Goal: Task Accomplishment & Management: Manage account settings

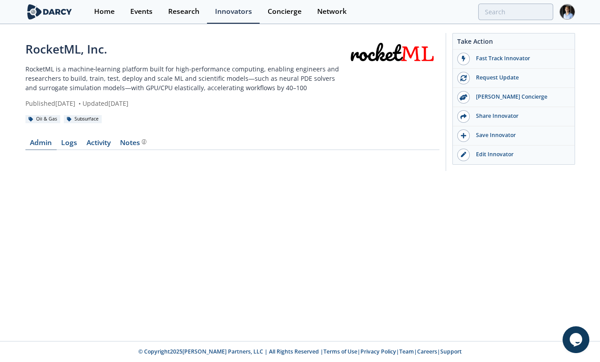
click at [31, 149] on link "Admin" at bounding box center [40, 144] width 31 height 11
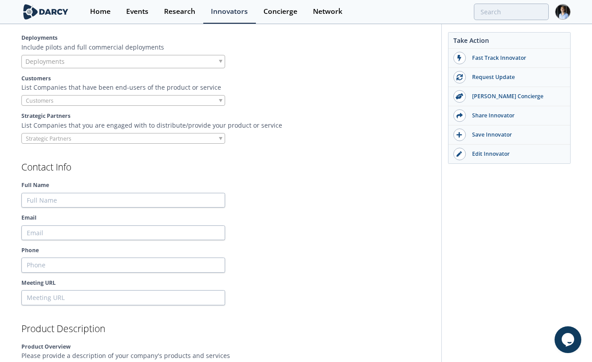
scroll to position [728, 0]
click at [112, 103] on div at bounding box center [123, 100] width 204 height 11
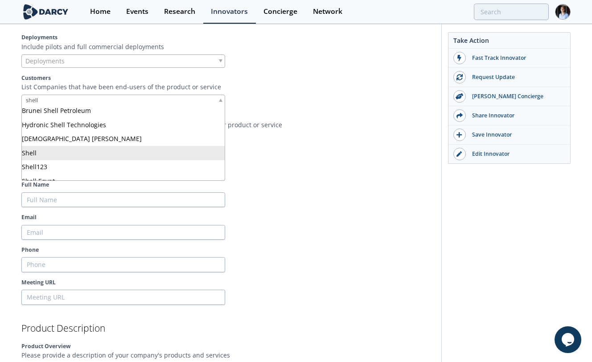
type input "shell"
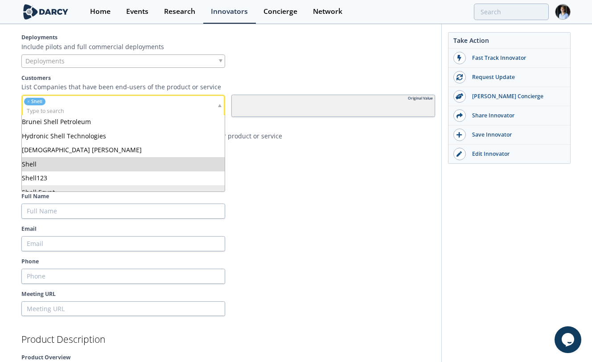
click at [327, 213] on div at bounding box center [333, 210] width 204 height 15
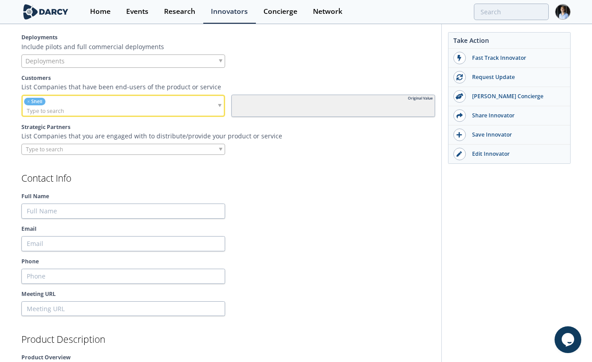
click at [111, 147] on div at bounding box center [123, 149] width 204 height 11
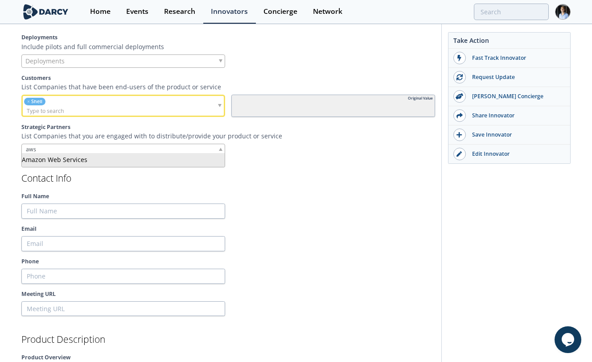
type input "aws"
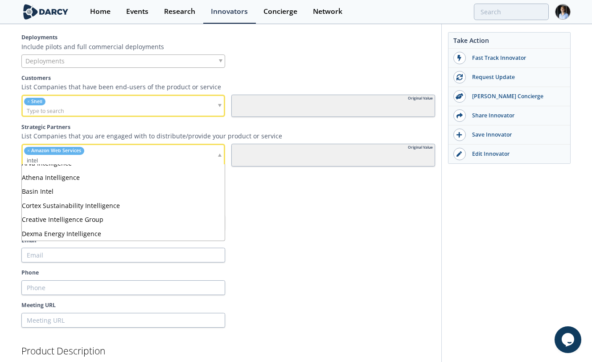
scroll to position [78, 0]
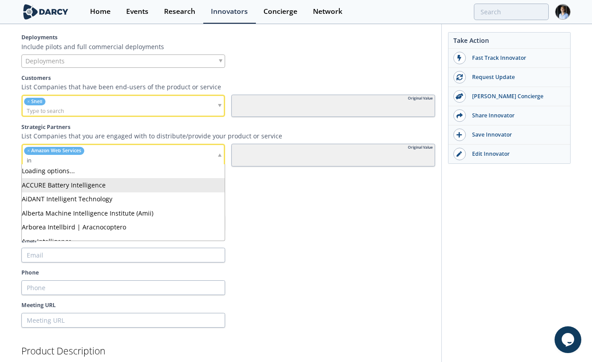
type input "i"
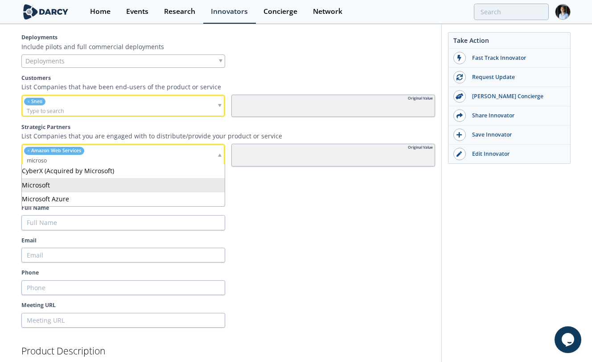
type input "microso"
click at [277, 191] on h2 "Contact Info" at bounding box center [228, 189] width 414 height 9
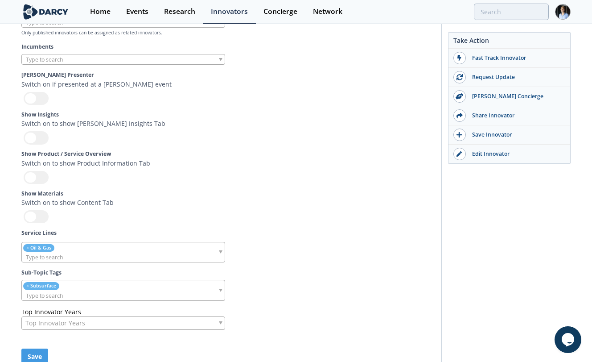
scroll to position [2588, 0]
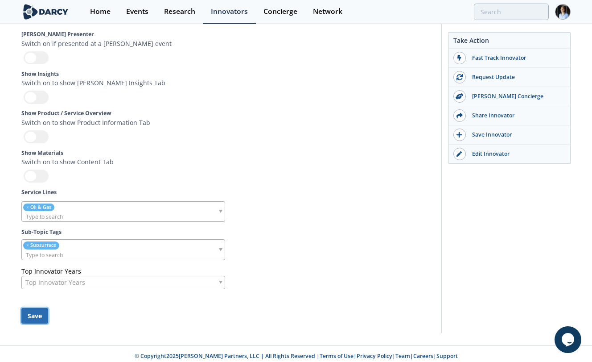
click at [38, 312] on button "Save" at bounding box center [34, 316] width 27 height 16
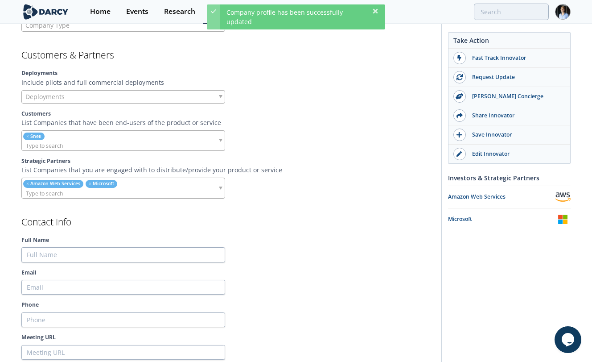
scroll to position [656, 0]
